Goal: Task Accomplishment & Management: Manage account settings

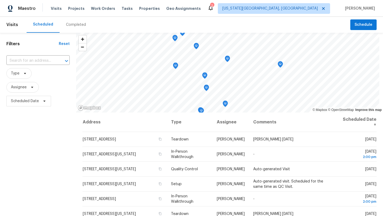
click at [214, 8] on div "2" at bounding box center [212, 5] width 4 height 5
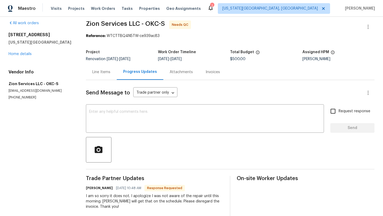
scroll to position [4, 0]
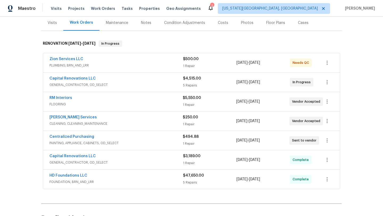
scroll to position [66, 0]
click at [327, 123] on icon "button" at bounding box center [327, 120] width 6 height 6
click at [333, 120] on li "Edit" at bounding box center [349, 120] width 57 height 9
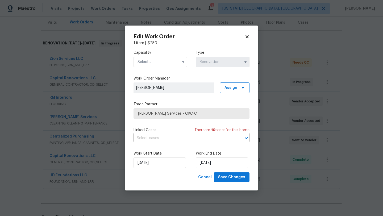
click at [148, 61] on input "text" at bounding box center [160, 62] width 54 height 11
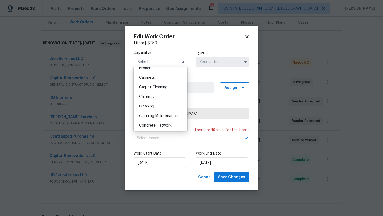
scroll to position [44, 0]
click at [148, 104] on span "Cleaning" at bounding box center [146, 106] width 15 height 4
type input "Cleaning"
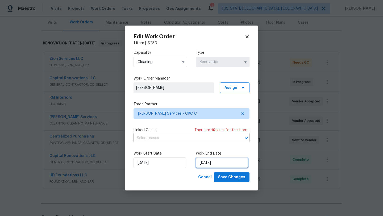
click at [207, 161] on input "9/19/2025" at bounding box center [222, 162] width 52 height 11
select select "8"
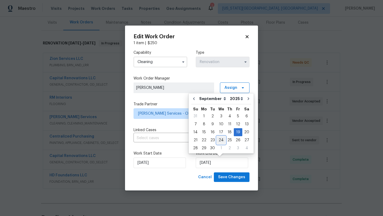
click at [222, 141] on div "24" at bounding box center [221, 139] width 9 height 7
type input "9/24/2025"
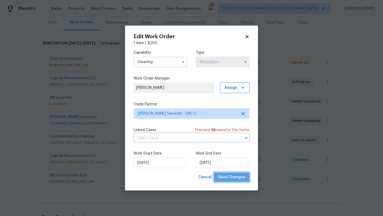
click at [234, 175] on span "Save Changes" at bounding box center [231, 177] width 27 height 7
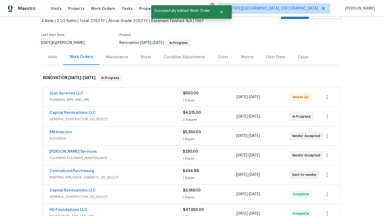
scroll to position [0, 0]
